Goal: Complete application form: Complete application form

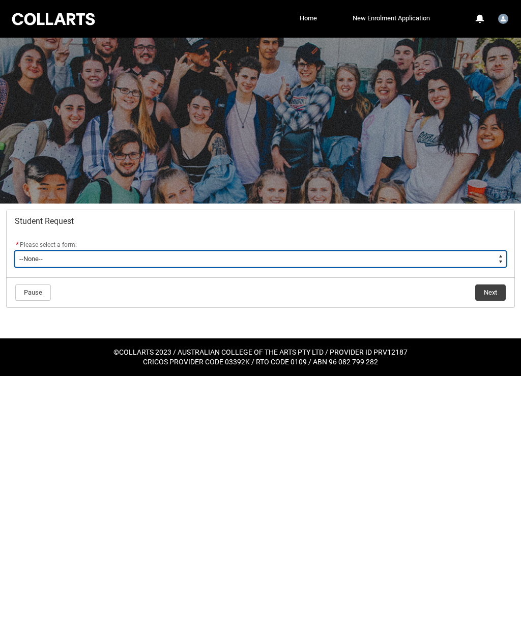
click at [277, 257] on select "--None-- Academic Transcript Application to Appeal Assignment Extension Change …" at bounding box center [261, 259] width 492 height 16
type lightning-select "General_Choice"
select select "General_Choice"
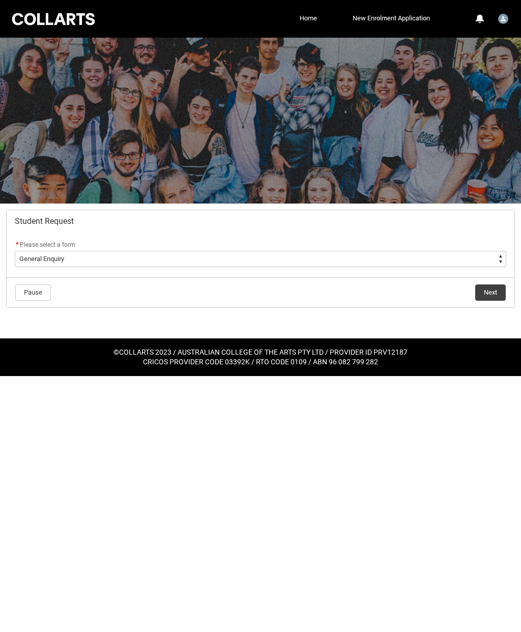
click at [493, 295] on button "Next" at bounding box center [490, 292] width 31 height 16
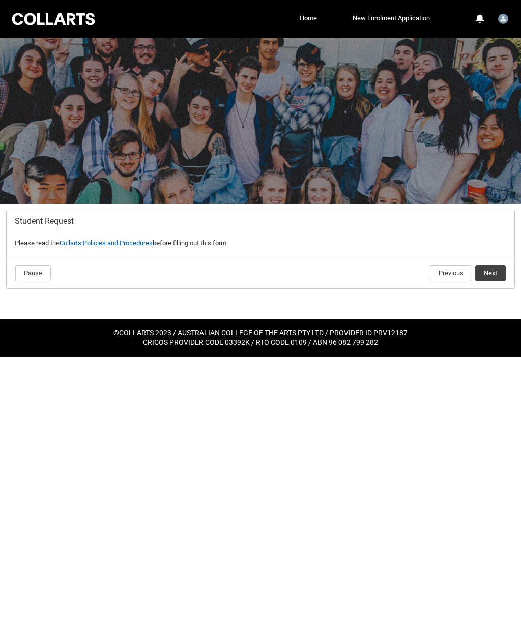
click at [493, 274] on button "Next" at bounding box center [490, 273] width 31 height 16
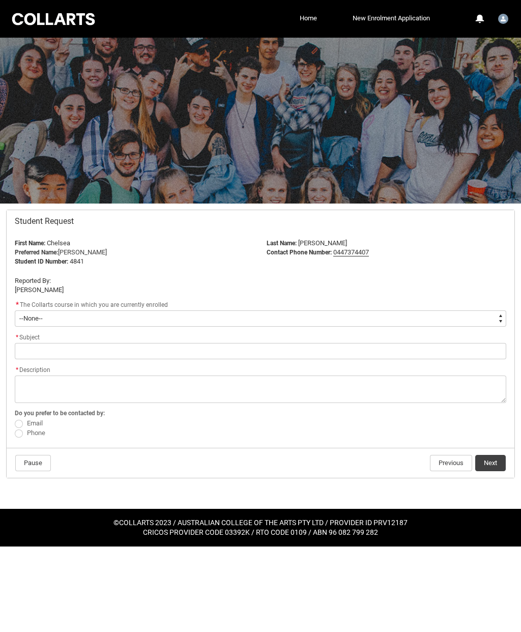
click at [167, 315] on select "--None-- Bachelor of Arts (Interior Design) Diploma of Arts (Interior Design)" at bounding box center [261, 318] width 492 height 16
type lightning-select "recordPicklist_ProgramEnrollment.a0jOZ000003SG6XYAW"
select select "recordPicklist_ProgramEnrollment.a0jOZ000003SG6XYAW"
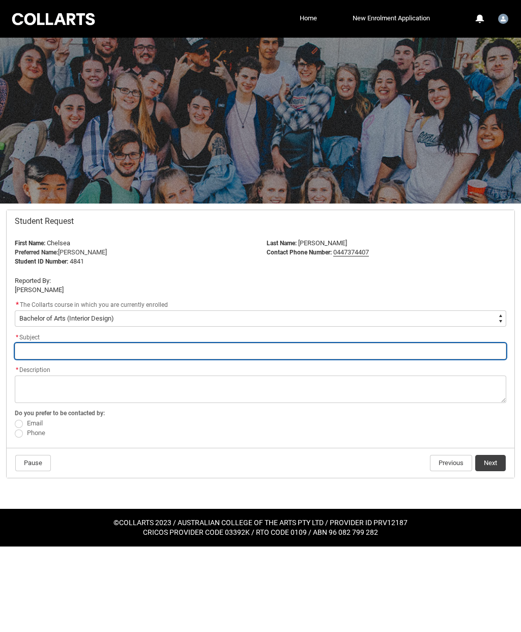
click at [192, 348] on input "Redu_Student_Request flow" at bounding box center [261, 351] width 492 height 16
type lightning-primitive-input-simple "C"
type input "C"
type lightning-primitive-input-simple "Cl"
type input "Cl"
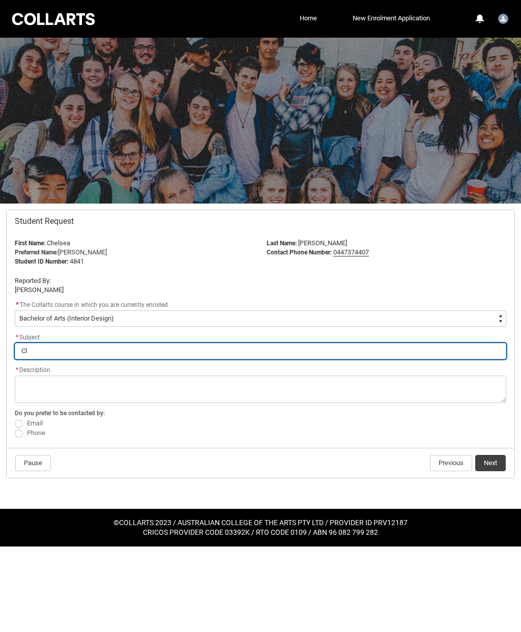
type lightning-primitive-input-simple "Cla"
type input "Cla"
type lightning-primitive-input-simple "Clas"
type input "Clas"
type lightning-primitive-input-simple "Class"
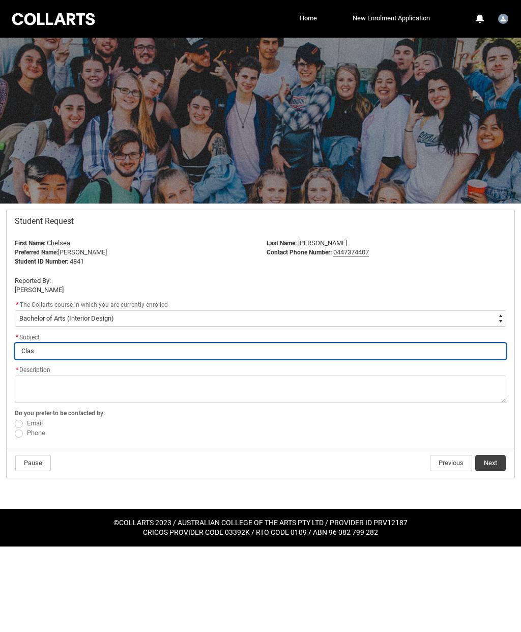
type input "Class"
type lightning-primitive-input-simple "Class"
type input "Class"
type lightning-primitive-input-simple "Class m"
type input "Class m"
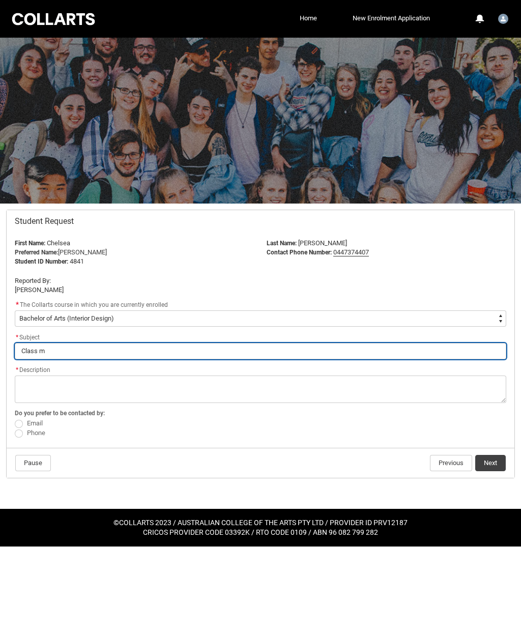
type lightning-primitive-input-simple "Class mi"
type input "Class mi"
type lightning-primitive-input-simple "Class mis"
type input "Class mis"
type lightning-primitive-input-simple "Class mist"
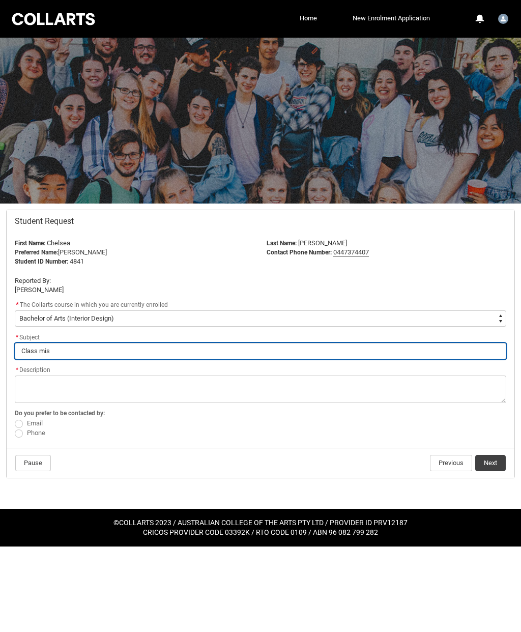
type input "Class mist"
type lightning-primitive-input-simple "Class mista"
type input "Class mista"
type lightning-primitive-input-simple "Class [PERSON_NAME]"
type input "Class [PERSON_NAME]"
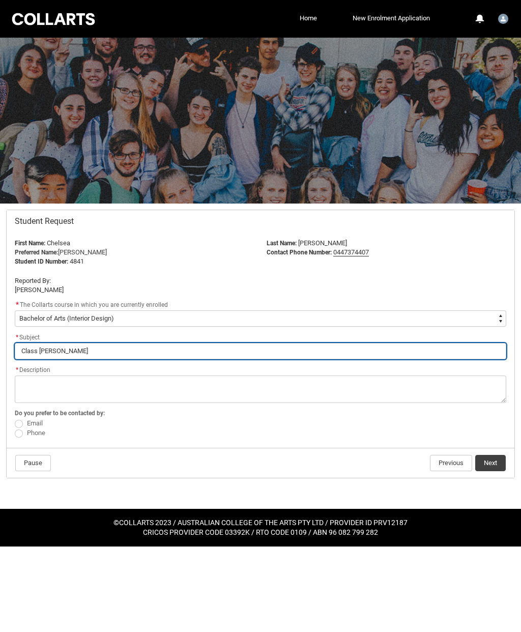
type lightning-primitive-input-simple "Class mistake"
type input "Class mistake"
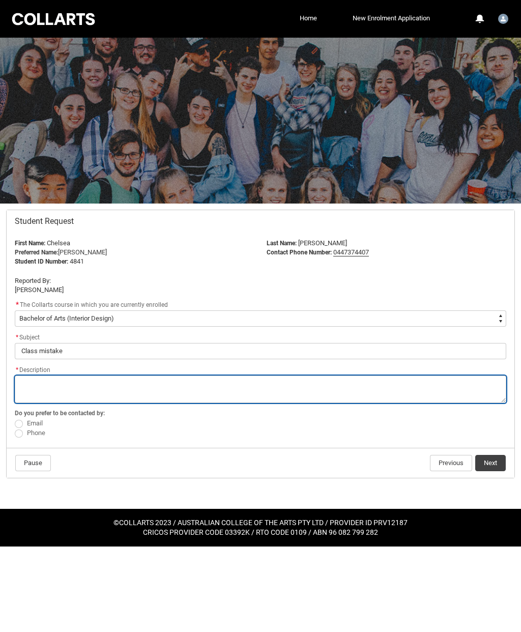
click at [146, 382] on textarea "*" at bounding box center [261, 388] width 492 height 27
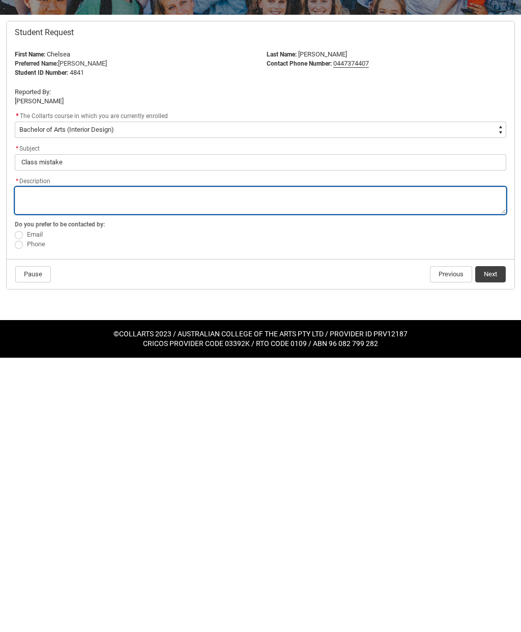
type lightning-textarea "M"
type textarea "M"
type lightning-textarea "My"
type textarea "My"
type lightning-textarea "My"
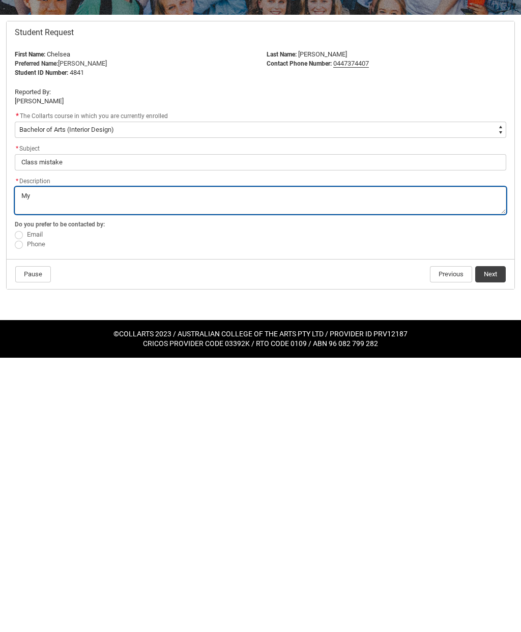
type textarea "My"
type lightning-textarea "My n"
type textarea "My n"
type lightning-textarea "My ne"
type textarea "My ne"
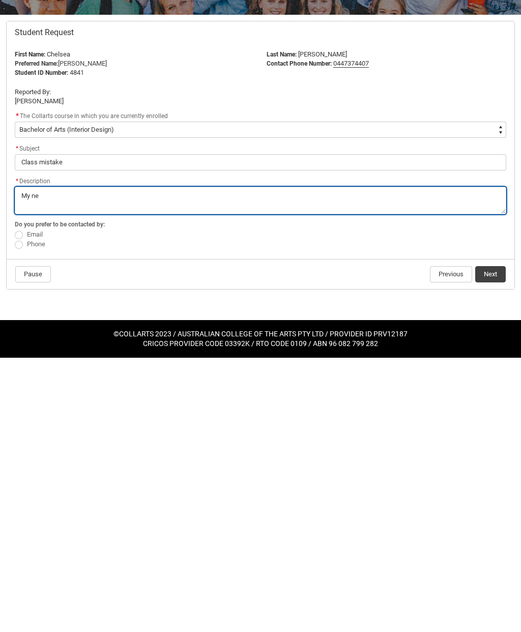
type lightning-textarea "My new"
type textarea "My new"
type lightning-textarea "My new"
type textarea "My new"
type lightning-textarea "My new C"
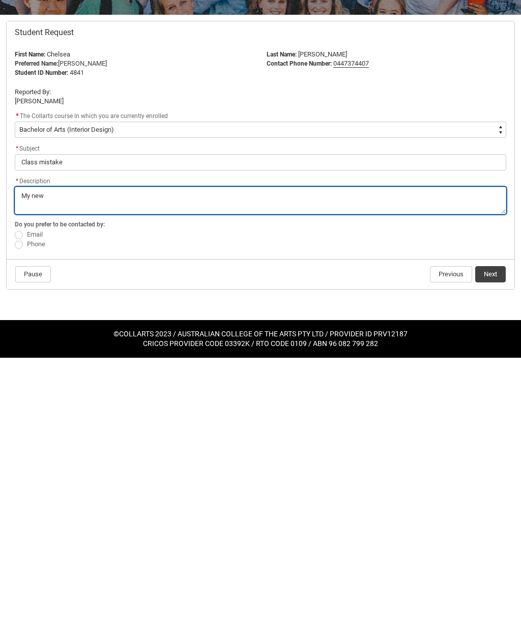
type textarea "My new C"
type lightning-textarea "My new Ca"
type textarea "My new Ca"
type lightning-textarea "My new Cad"
type textarea "My new Cad"
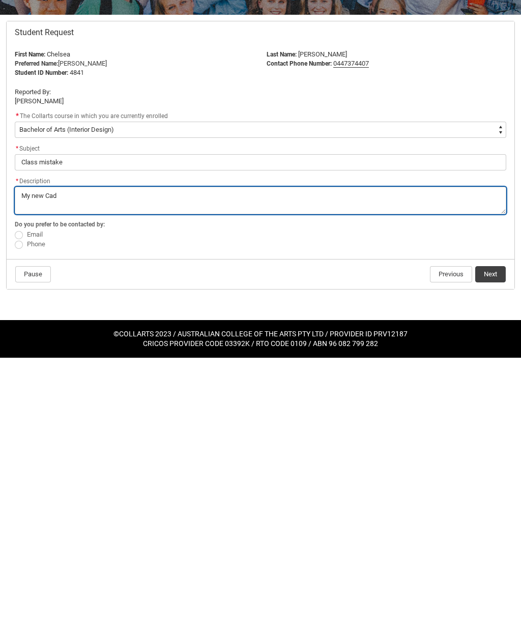
type lightning-textarea "My new Cad"
type textarea "My new Cad"
type lightning-textarea "My new Cad c"
type textarea "My new Cad c"
type lightning-textarea "My new Cad cl"
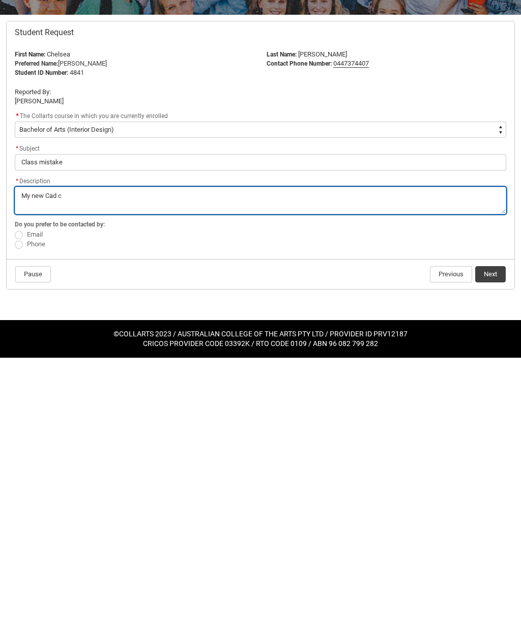
type textarea "My new Cad cl"
type lightning-textarea "My new Cad cla"
type textarea "My new Cad cla"
type lightning-textarea "My new Cad clas"
type textarea "My new Cad clas"
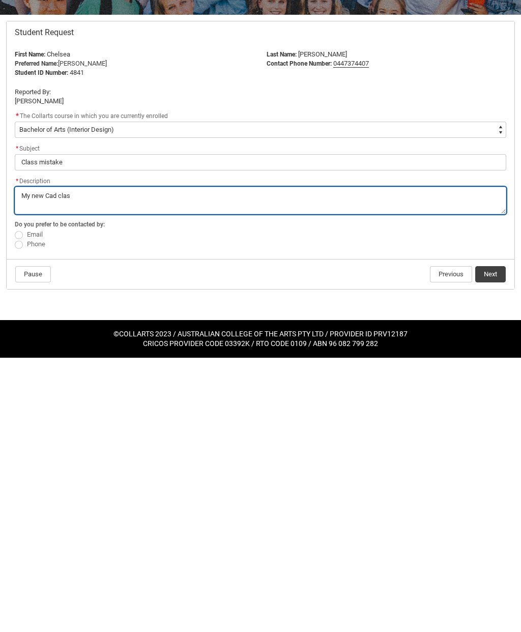
type lightning-textarea "My new Cad class"
type textarea "My new Cad class"
type lightning-textarea "My new Cad class"
type textarea "My new Cad class"
type lightning-textarea "My new Cad class h"
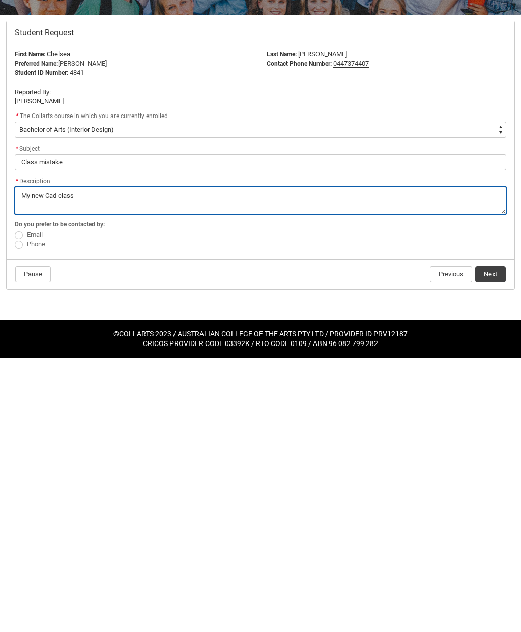
type textarea "My new Cad class h"
type lightning-textarea "My new Cad class ha"
type textarea "My new Cad class ha"
type lightning-textarea "My new Cad class has"
type textarea "My new Cad class has"
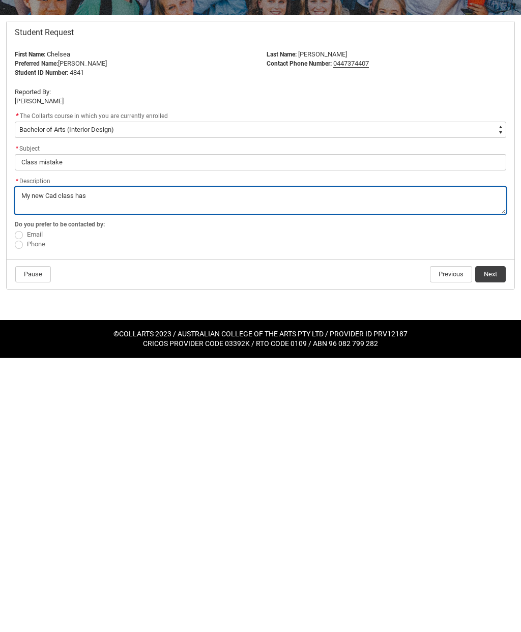
type lightning-textarea "My new Cad class has"
type textarea "My new Cad class has"
type lightning-textarea "My new Cad class has u"
type textarea "My new Cad class has u"
type lightning-textarea "My new Cad class has up"
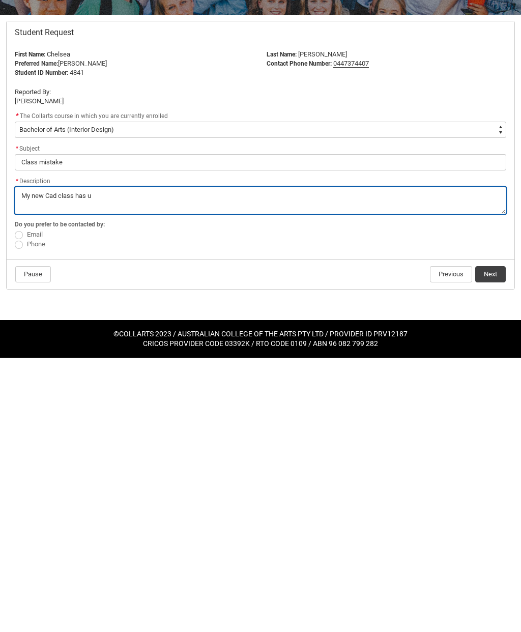
type textarea "My new Cad class has up"
type lightning-textarea "My new Cad class has upl"
type textarea "My new Cad class has upl"
type lightning-textarea "My new Cad class has uplo"
type textarea "My new Cad class has uplo"
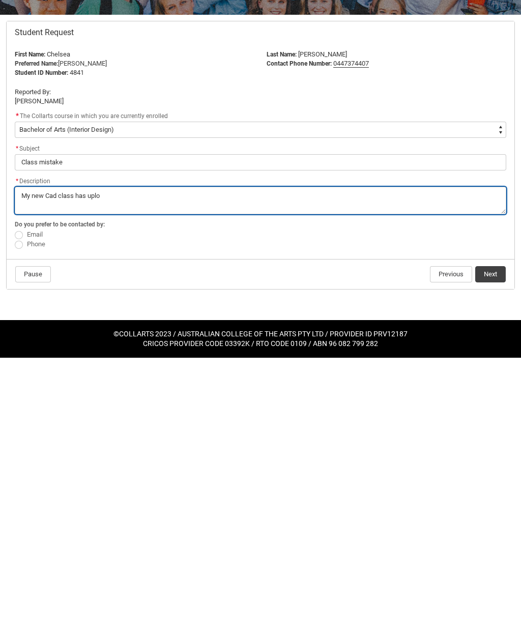
type lightning-textarea "My new Cad class has uploa"
type textarea "My new Cad class has uploa"
type lightning-textarea "My new Cad class has upload"
type textarea "My new Cad class has upload"
type lightning-textarea "My new Cad class has uploade"
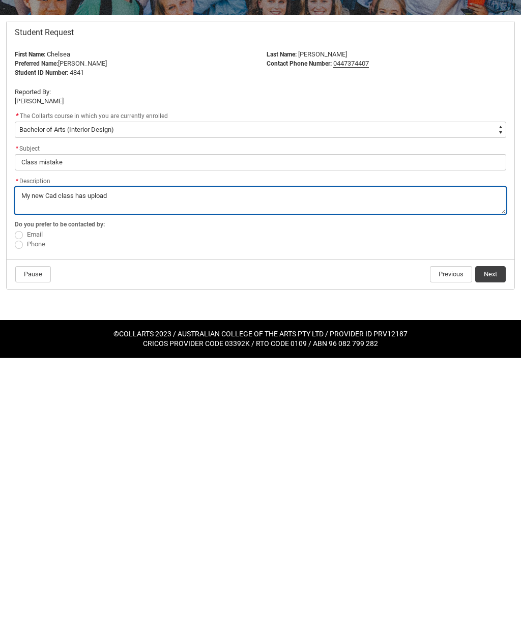
type textarea "My new Cad class has uploade"
type lightning-textarea "My new Cad class has uploaded"
type textarea "My new Cad class has uploaded"
type lightning-textarea "My new Cad class has uploaded"
type textarea "My new Cad class has uploaded"
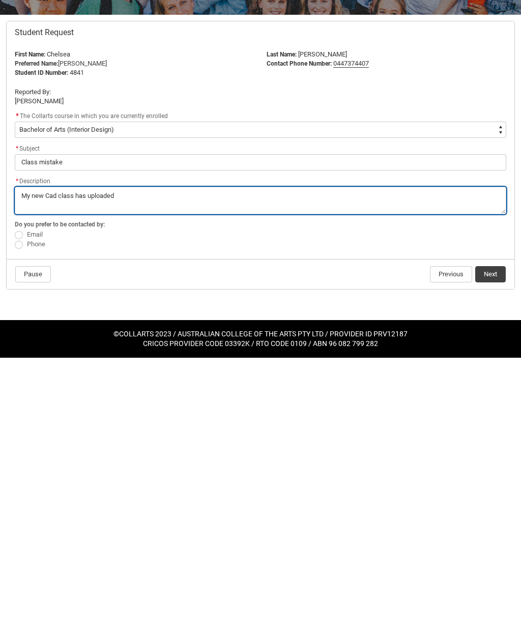
type lightning-textarea "My new Cad class has uploaded t"
type textarea "My new Cad class has uploaded t"
type lightning-textarea "My new Cad class has uploaded to"
type textarea "My new Cad class has uploaded to"
type lightning-textarea "My new Cad class has uploaded to"
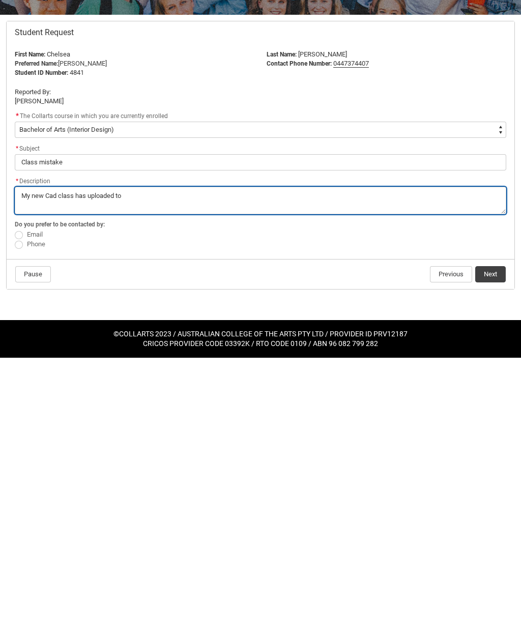
type textarea "My new Cad class has uploaded to"
type lightning-textarea "My new Cad class has uploaded to c"
type textarea "My new Cad class has uploaded to c"
type lightning-textarea "My new Cad class has uploaded to ca"
type textarea "My new Cad class has uploaded to ca"
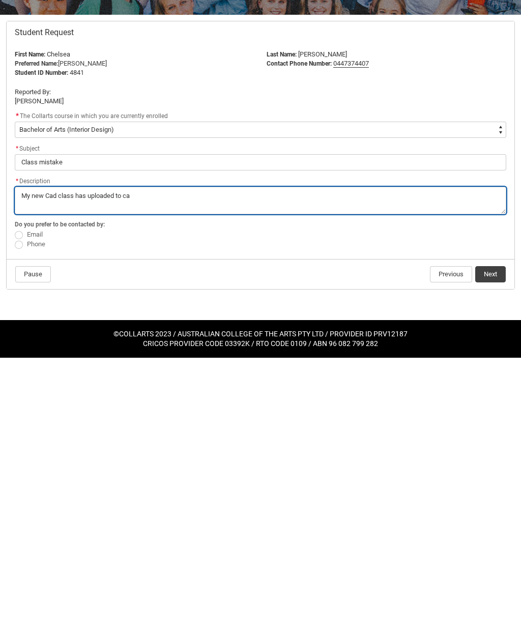
type lightning-textarea "My new Cad class has uploaded to can"
type textarea "My new Cad class has uploaded to can"
type lightning-textarea "My new Cad class has uploaded to canv"
type textarea "My new Cad class has uploaded to canv"
type lightning-textarea "My new Cad class has uploaded to canva"
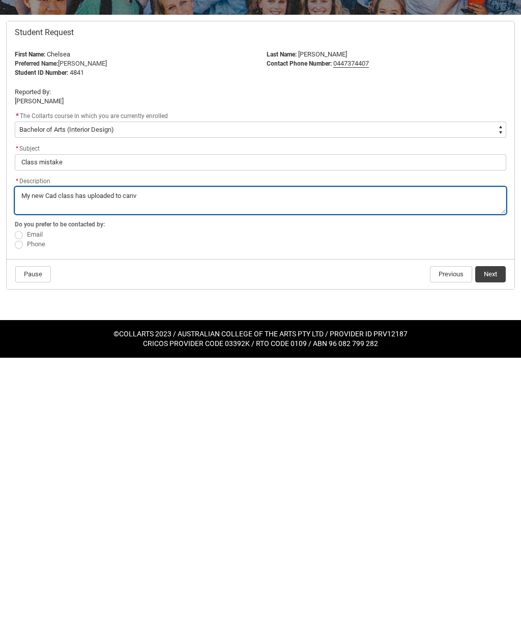
type textarea "My new Cad class has uploaded to canva"
type lightning-textarea "My new Cad class has uploaded to canvas"
type textarea "My new Cad class has uploaded to canvas"
type lightning-textarea "My new Cad class has uploaded to canvas,"
type textarea "My new Cad class has uploaded to canvas,"
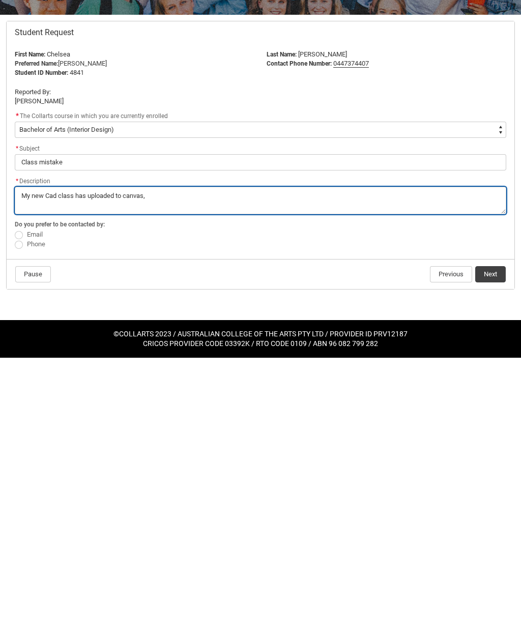
type lightning-textarea "My new Cad class has uploaded to canvas,"
type textarea "My new Cad class has uploaded to canvas,"
type lightning-textarea "My new Cad class has uploaded to canvas, b"
type textarea "My new Cad class has uploaded to canvas, b"
type lightning-textarea "My new Cad class has uploaded to canvas, bu"
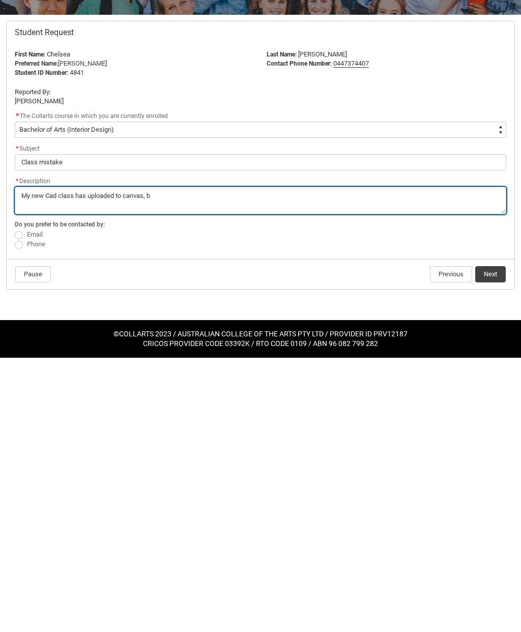
type textarea "My new Cad class has uploaded to canvas, bu"
type lightning-textarea "My new Cad class has uploaded to canvas, but"
type textarea "My new Cad class has uploaded to canvas, but"
type lightning-textarea "My new Cad class has uploaded to canvas, but"
type textarea "My new Cad class has uploaded to canvas, but"
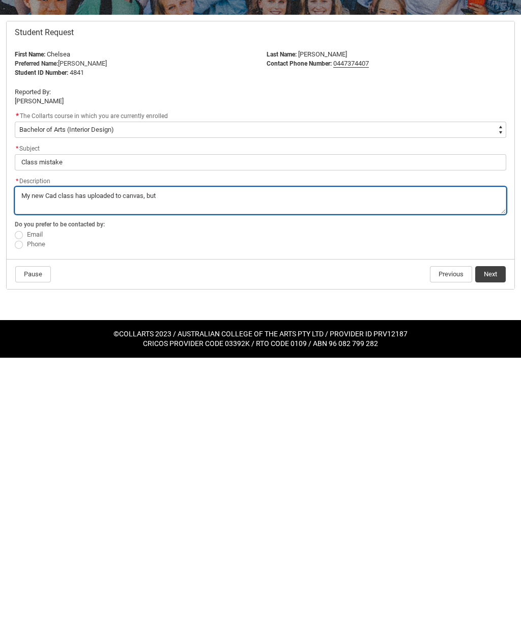
type lightning-textarea "My new Cad class has uploaded to canvas, but d"
type textarea "My new Cad class has uploaded to canvas, but d"
type lightning-textarea "My new Cad class has uploaded to canvas, but de"
type textarea "My new Cad class has uploaded to canvas, but de"
type lightning-textarea "My new Cad class has uploaded to canvas, but des"
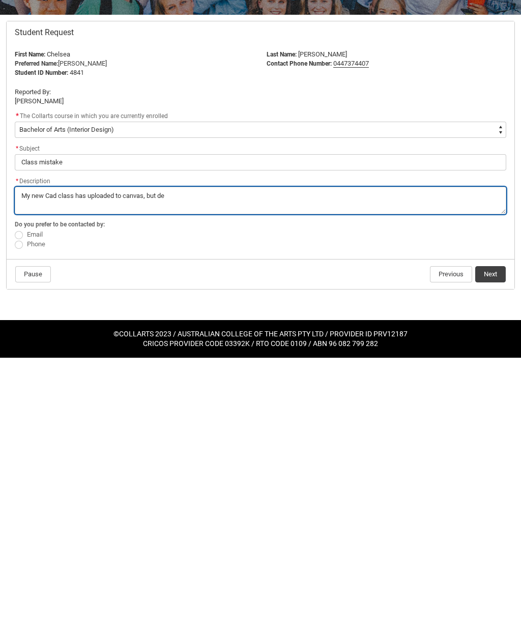
type textarea "My new Cad class has uploaded to canvas, but des"
type lightning-textarea "My new Cad class has uploaded to canvas, but desi"
type textarea "My new Cad class has uploaded to canvas, but desi"
type lightning-textarea "My new Cad class has uploaded to canvas, but desig"
type textarea "My new Cad class has uploaded to canvas, but desig"
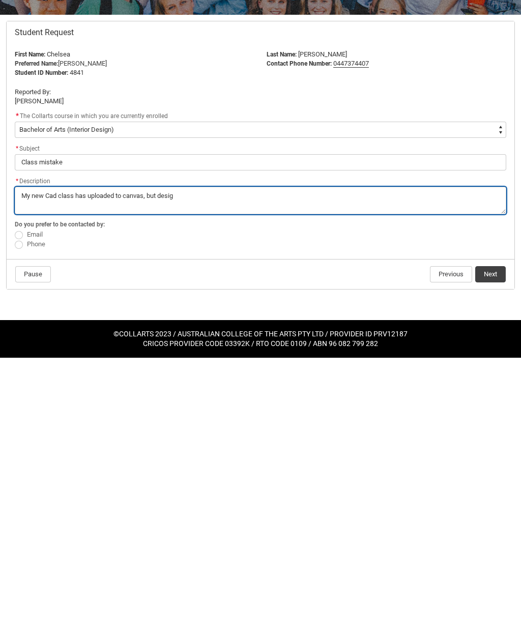
type lightning-textarea "My new Cad class has uploaded to canvas, but design"
type textarea "My new Cad class has uploaded to canvas, but design"
type lightning-textarea "My new Cad class has uploaded to canvas, but design"
type textarea "My new Cad class has uploaded to canvas, but design"
type lightning-textarea "My new Cad class has uploaded to canvas, but design e"
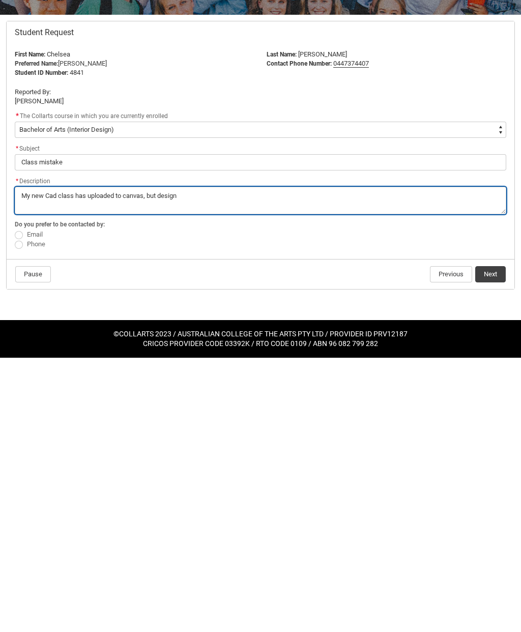
type textarea "My new Cad class has uploaded to canvas, but design e"
type lightning-textarea "My new Cad class has uploaded to canvas, but design en"
type textarea "My new Cad class has uploaded to canvas, but design en"
type lightning-textarea "My new Cad class has uploaded to canvas, but design ent"
type textarea "My new Cad class has uploaded to canvas, but design ent"
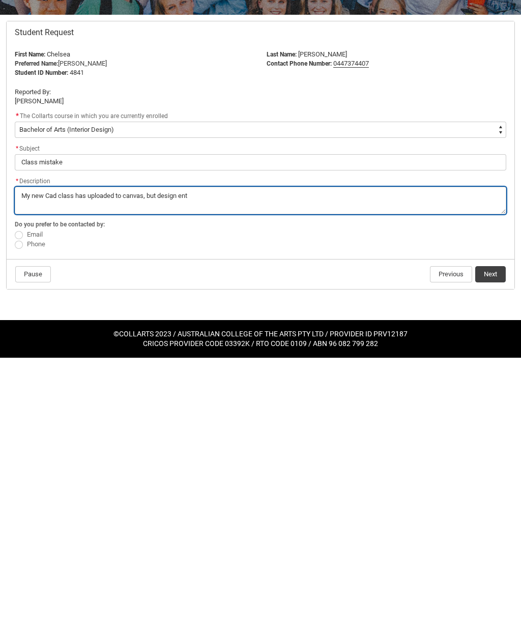
type lightning-textarea "My new Cad class has uploaded to canvas, but design entr"
type textarea "My new Cad class has uploaded to canvas, but design entr"
type lightning-textarea "My new Cad class has uploaded to canvas, but design entre"
type textarea "My new Cad class has uploaded to canvas, but design entre"
type lightning-textarea "My new Cad class has uploaded to canvas, but design entrep"
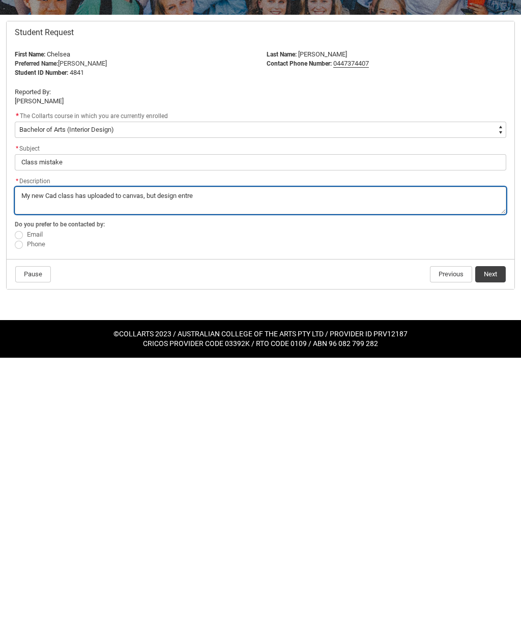
type textarea "My new Cad class has uploaded to canvas, but design entrep"
type lightning-textarea "My new Cad class has uploaded to canvas, but design entrepreneurs"
type textarea "My new Cad class has uploaded to canvas, but design entrepreneurs"
type lightning-textarea "My new Cad class has uploaded to canvas, but design entrepreneurs"
type textarea "My new Cad class has uploaded to canvas, but design entrepreneurs"
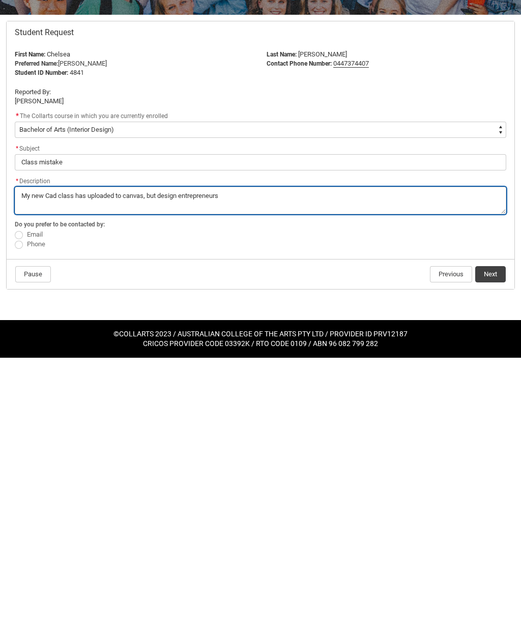
type lightning-textarea "My new Cad class has uploaded to canvas, but design entrepreneurs"
type textarea "My new Cad class has uploaded to canvas, but design entrepreneurs"
type lightning-textarea "My new Cad class has uploaded to canvas, but design entrepreneur"
type textarea "My new Cad class has uploaded to canvas, but design entrepreneur"
type lightning-textarea "My new Cad class has uploaded to canvas, but design entrepreneurs"
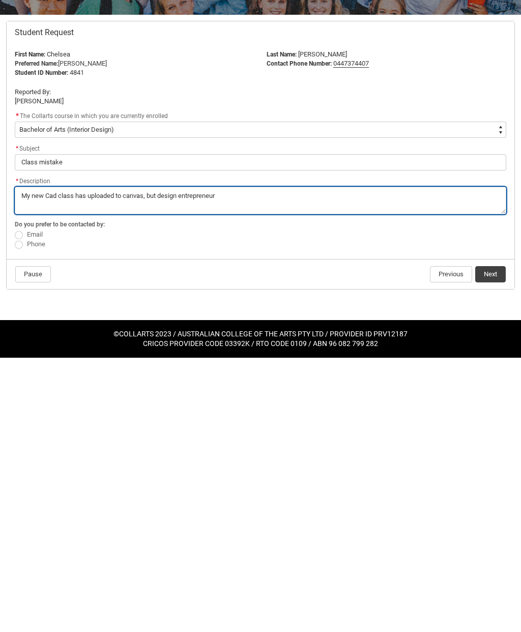
type textarea "My new Cad class has uploaded to canvas, but design entrepreneurs"
type lightning-textarea "My new Cad class has uploaded to canvas, but design entrepreneursh"
type textarea "My new Cad class has uploaded to canvas, but design entrepreneursh"
type lightning-textarea "My new Cad class has uploaded to canvas, but design entrepreneurshi"
type textarea "My new Cad class has uploaded to canvas, but design entrepreneurshi"
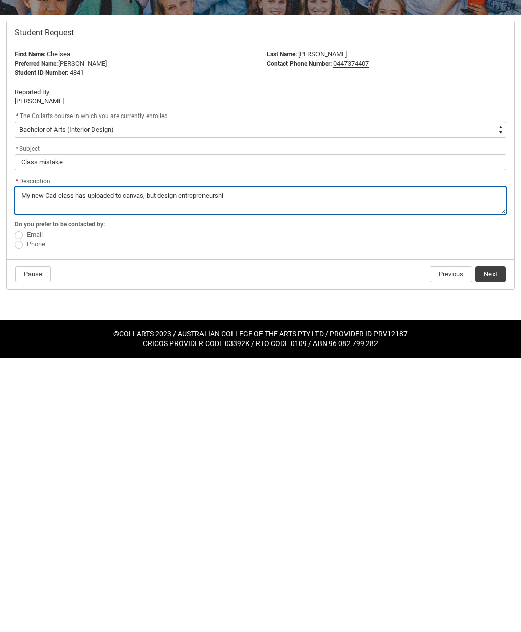
type lightning-textarea "My new Cad class has uploaded to canvas, but design entrepreneurship"
type textarea "My new Cad class has uploaded to canvas, but design entrepreneurship"
type lightning-textarea "My new Cad class has uploaded to canvas, but design entrepreneurship"
type textarea "My new Cad class has uploaded to canvas, but design entrepreneurship"
type lightning-textarea "My new Cad class has uploaded to canvas, but design entrepreneurship h"
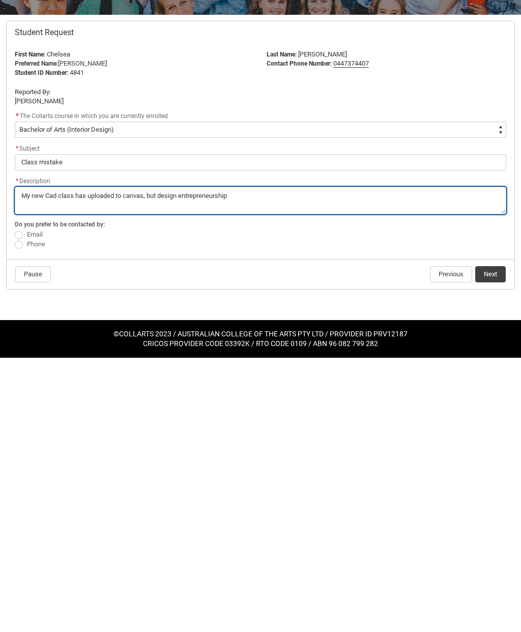
type textarea "My new Cad class has uploaded to canvas, but design entrepreneurship h"
type lightning-textarea "My new Cad class has uploaded to canvas, but design entrepreneurship ha"
type textarea "My new Cad class has uploaded to canvas, but design entrepreneurship ha"
type lightning-textarea "My new Cad class has uploaded to canvas, but design entrepreneurship has"
type textarea "My new Cad class has uploaded to canvas, but design entrepreneurship has"
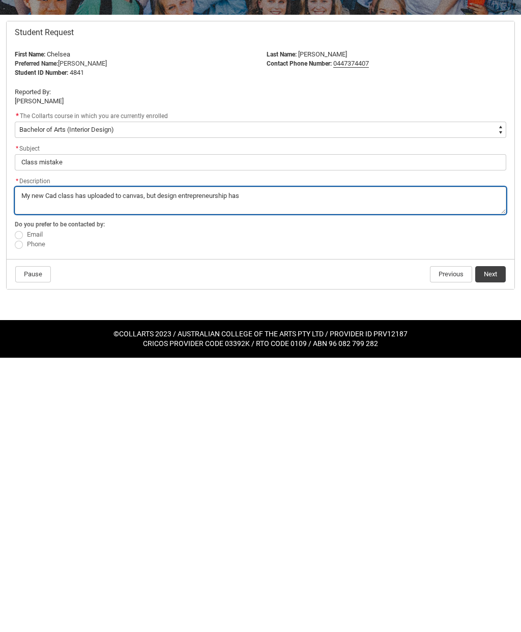
type lightning-textarea "My new Cad class has uploaded to canvas, but design entrepreneurship has"
type textarea "My new Cad class has uploaded to canvas, but design entrepreneurship has"
type lightning-textarea "My new Cad class has uploaded to canvas, but design entrepreneurship has l"
type textarea "My new Cad class has uploaded to canvas, but design entrepreneurship has l"
type lightning-textarea "My new Cad class has uploaded to canvas, but design entrepreneurship has lo"
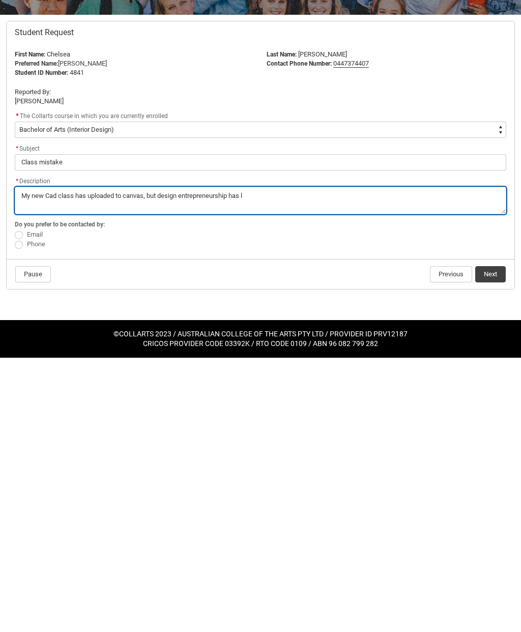
type textarea "My new Cad class has uploaded to canvas, but design entrepreneurship has lo"
type lightning-textarea "My new Cad class has uploaded to canvas, but design entrepreneurship has loa"
type textarea "My new Cad class has uploaded to canvas, but design entrepreneurship has loa"
type lightning-textarea "My new Cad class has uploaded to canvas, but design entrepreneurship has load"
type textarea "My new Cad class has uploaded to canvas, but design entrepreneurship has load"
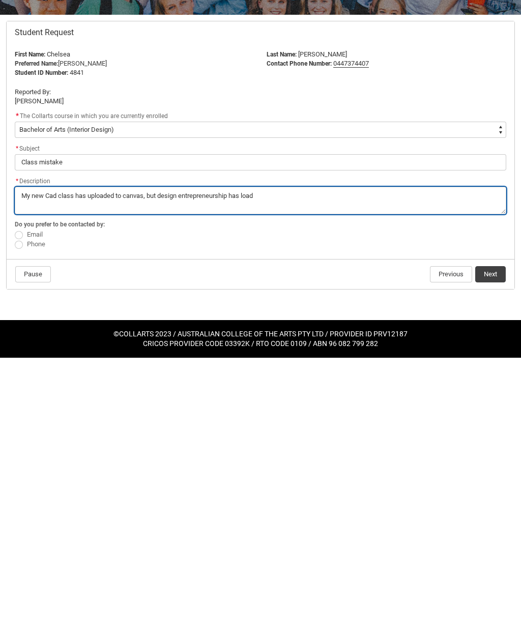
type lightning-textarea "My new Cad class has uploaded to canvas, but design entrepreneurship has loade"
type textarea "My new Cad class has uploaded to canvas, but design entrepreneurship has loade"
type lightning-textarea "My new Cad class has uploaded to canvas, but design entrepreneurship has loaded"
type textarea "My new Cad class has uploaded to canvas, but design entrepreneurship has loaded"
type lightning-textarea "My new Cad class has uploaded to canvas, but design entrepreneurship has loaded"
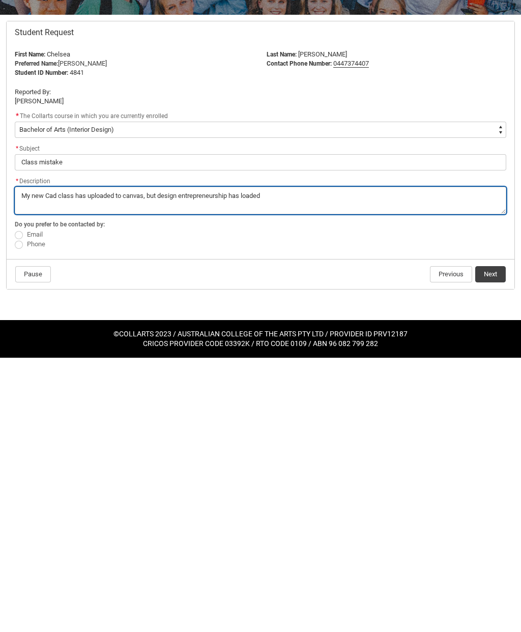
type textarea "My new Cad class has uploaded to canvas, but design entrepreneurship has loaded"
type lightning-textarea "My new Cad class has uploaded to canvas, but design entrepreneurship has loaded…"
type textarea "My new Cad class has uploaded to canvas, but design entrepreneurship has loaded…"
type lightning-textarea "My new Cad class has uploaded to canvas, but design entrepreneurship has loaded…"
type textarea "My new Cad class has uploaded to canvas, but design entrepreneurship has loaded…"
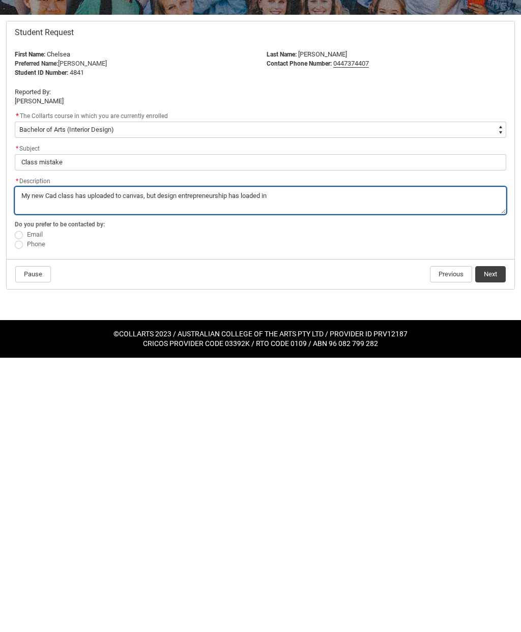
type lightning-textarea "My new Cad class has uploaded to canvas, but design entrepreneurship has loaded…"
type textarea "My new Cad class has uploaded to canvas, but design entrepreneurship has loaded…"
type lightning-textarea "My new Cad class has uploaded to canvas, but design entrepreneurship has loaded…"
type textarea "My new Cad class has uploaded to canvas, but design entrepreneurship has loaded…"
type lightning-textarea "My new Cad class has uploaded to canvas, but design entrepreneurship has loaded…"
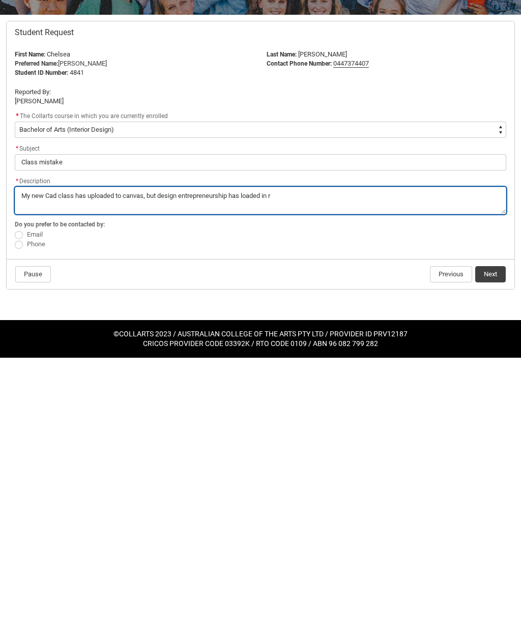
type textarea "My new Cad class has uploaded to canvas, but design entrepreneurship has loaded…"
type lightning-textarea "My new Cad class has uploaded to canvas, but design entrepreneurship has loaded…"
type textarea "My new Cad class has uploaded to canvas, but design entrepreneurship has loaded…"
type lightning-textarea "My new Cad class has uploaded to canvas, but design entrepreneurship has loaded…"
type textarea "My new Cad class has uploaded to canvas, but design entrepreneurship has loaded…"
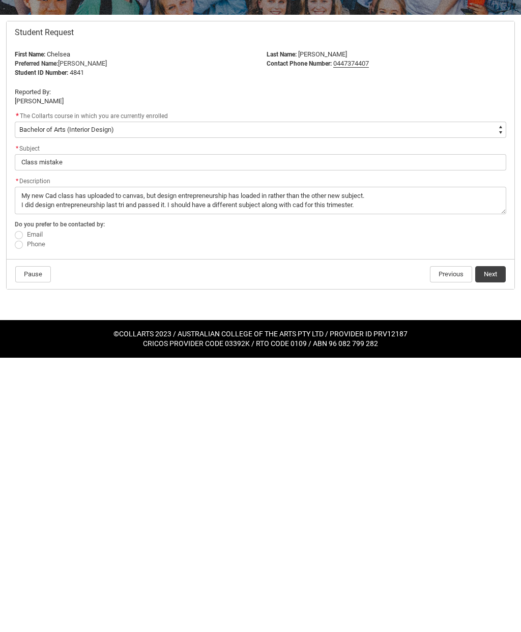
click at [24, 419] on label "Email" at bounding box center [31, 423] width 32 height 8
click at [15, 418] on input "Email" at bounding box center [14, 418] width 1 height 1
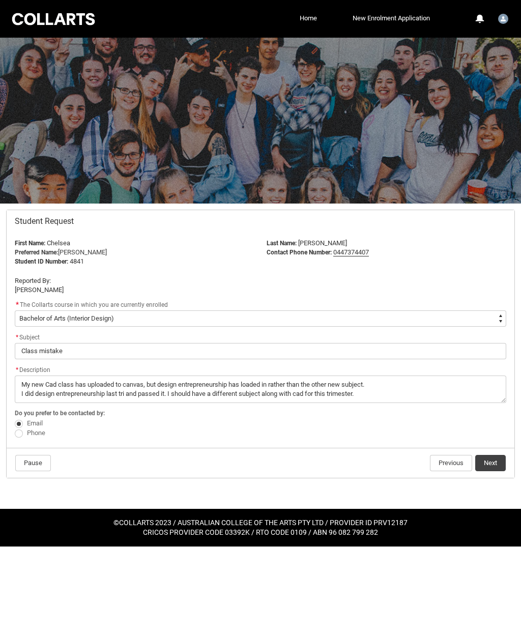
click at [496, 458] on button "Next" at bounding box center [490, 463] width 31 height 16
